Goal: Check status: Check status

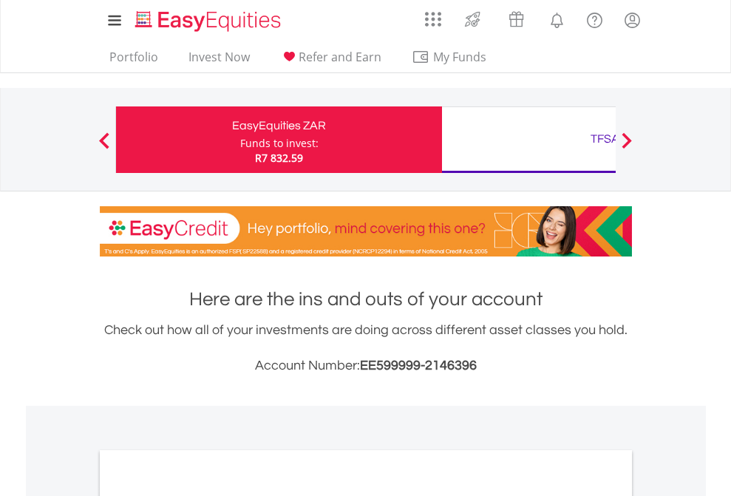
click at [240, 140] on div "Funds to invest:" at bounding box center [279, 143] width 78 height 15
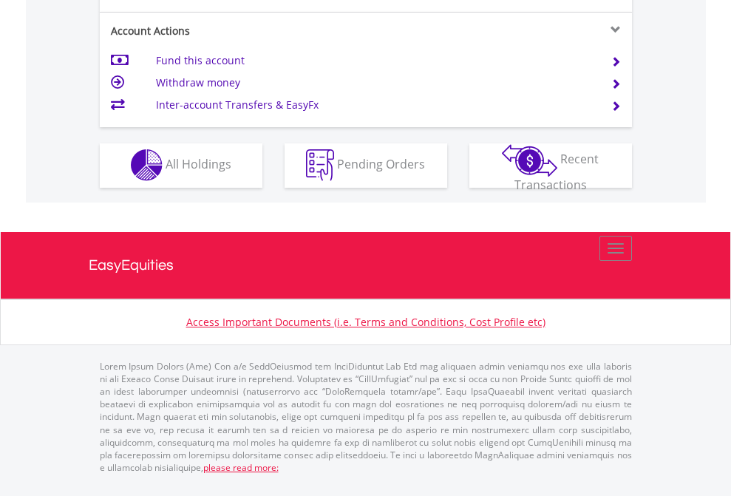
scroll to position [1382, 0]
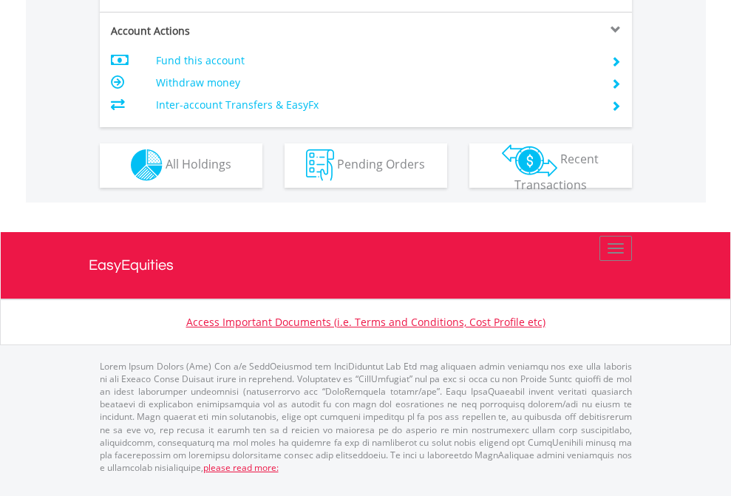
scroll to position [1382, 0]
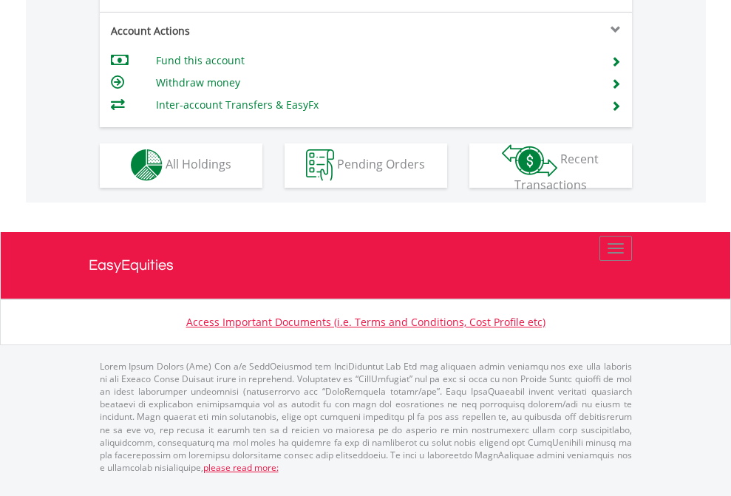
scroll to position [1382, 0]
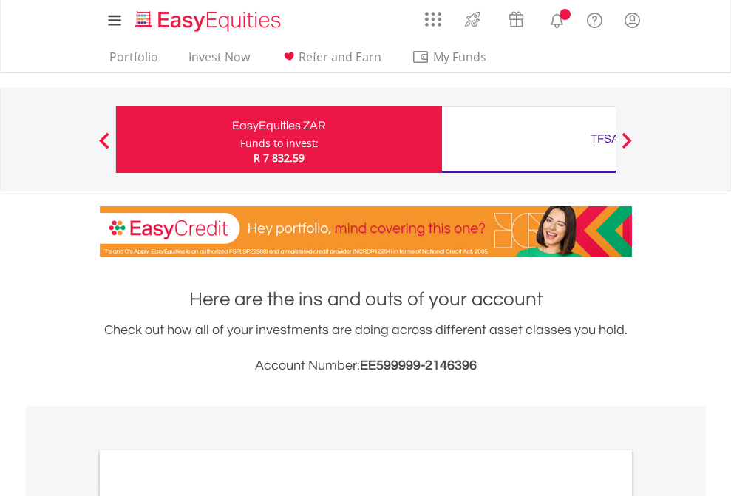
scroll to position [888, 0]
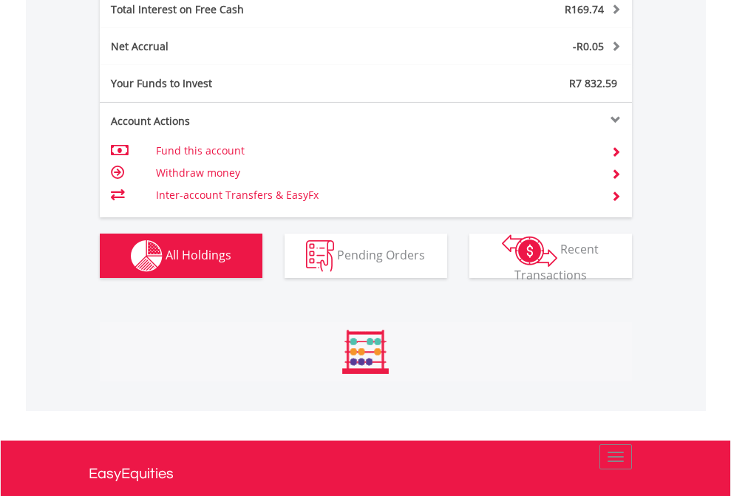
scroll to position [142, 232]
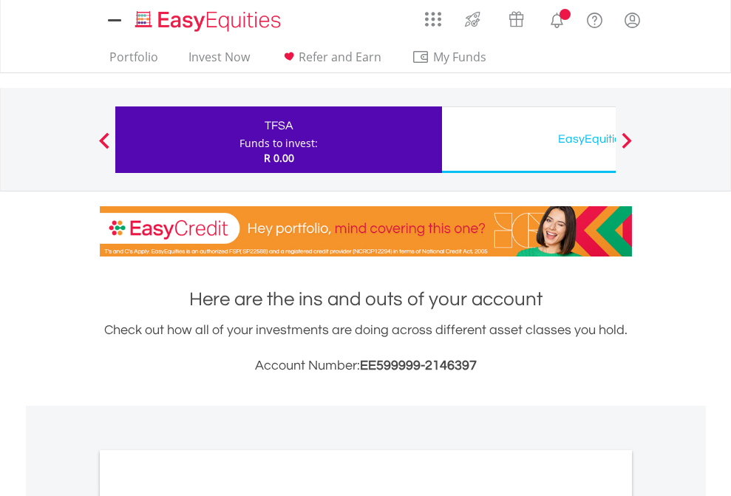
scroll to position [888, 0]
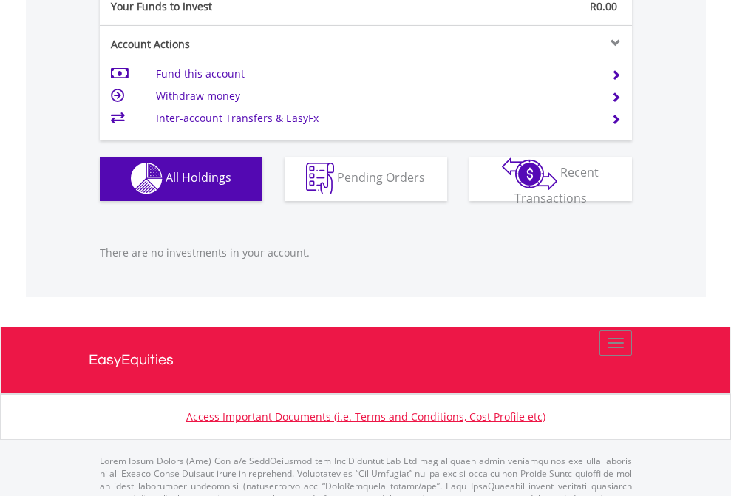
scroll to position [1463, 0]
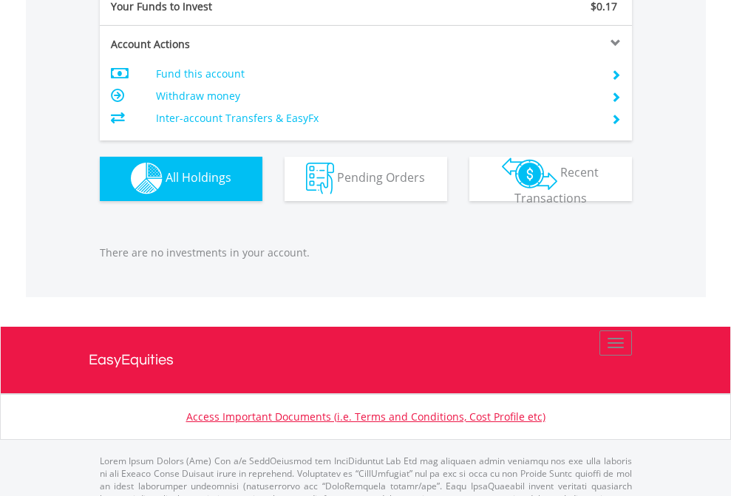
scroll to position [1463, 0]
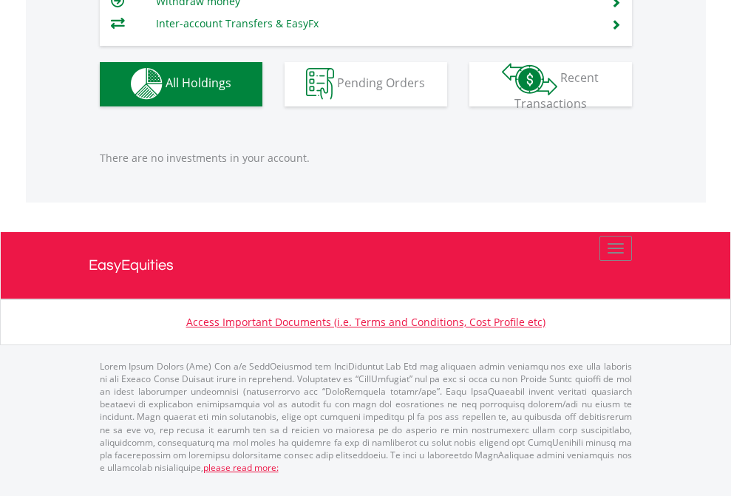
scroll to position [142, 232]
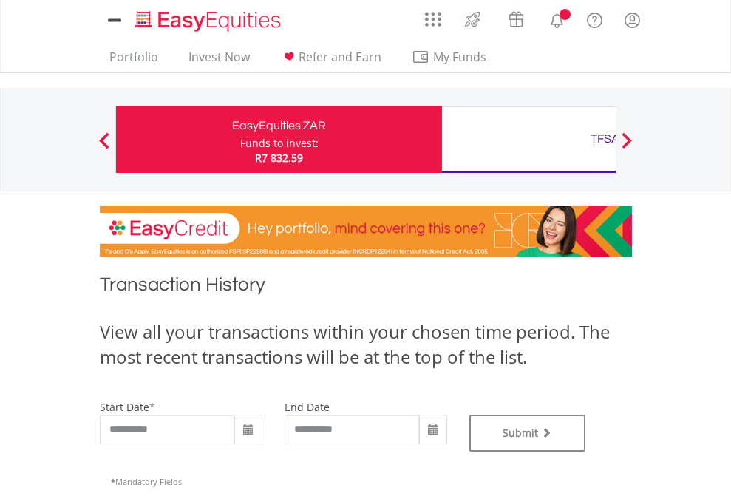
type input "**********"
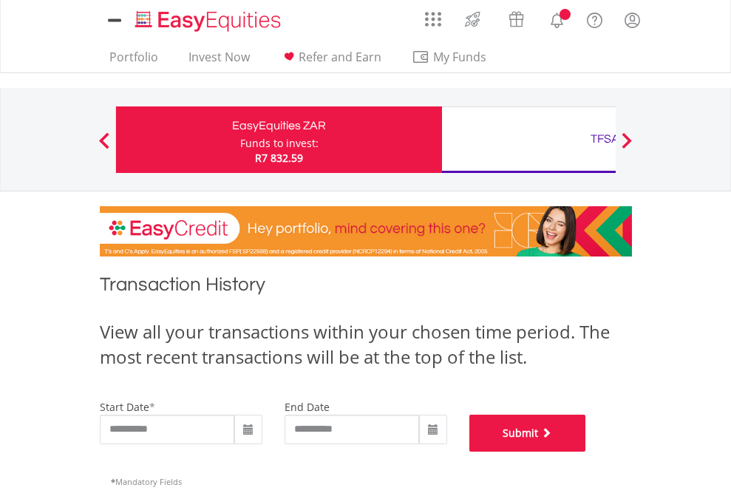
click at [586, 452] on button "Submit" at bounding box center [527, 433] width 117 height 37
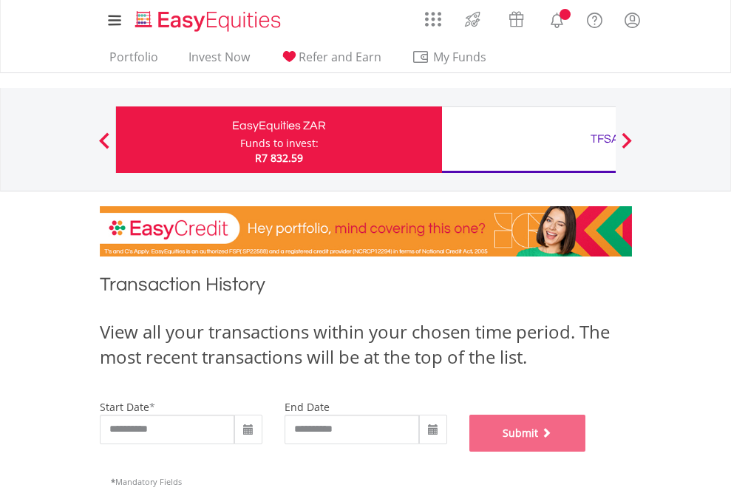
scroll to position [599, 0]
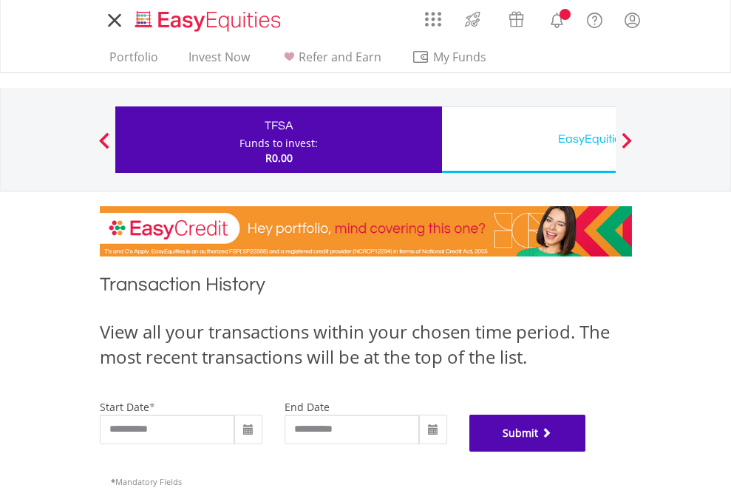
click at [586, 452] on button "Submit" at bounding box center [527, 433] width 117 height 37
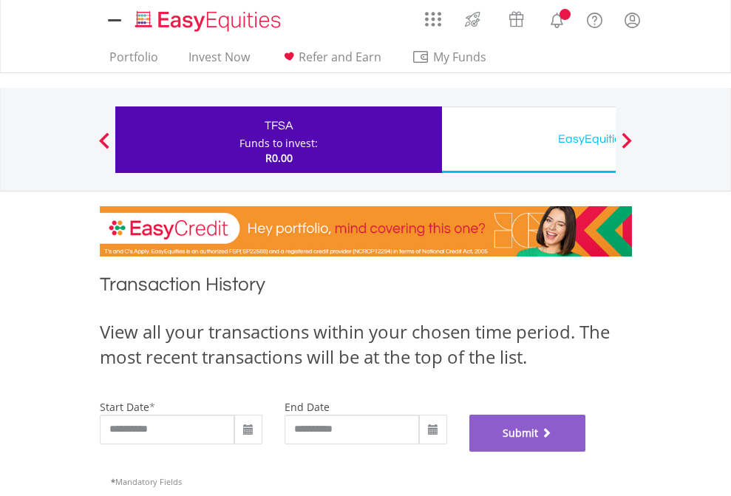
scroll to position [599, 0]
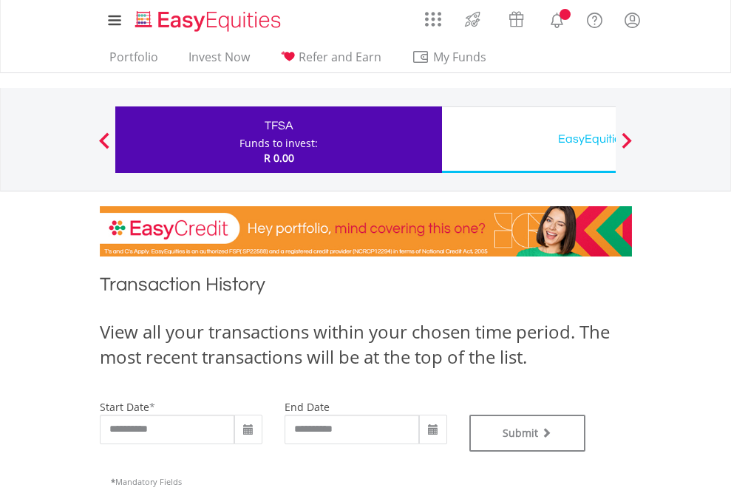
click at [528, 140] on div "EasyEquities USD" at bounding box center [605, 139] width 308 height 21
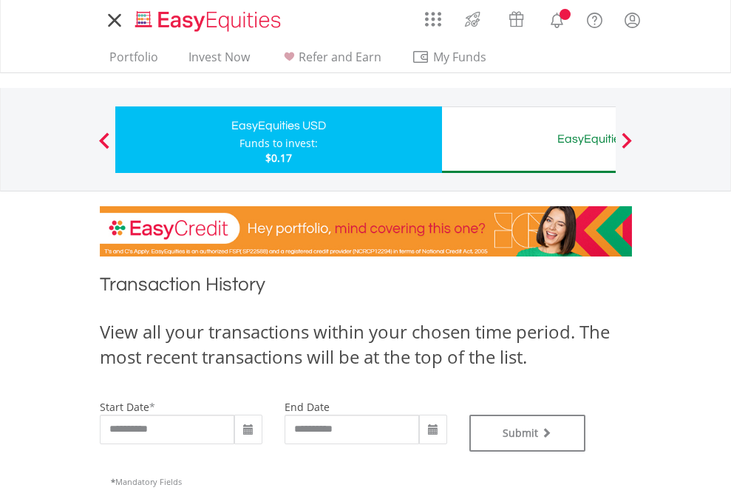
type input "**********"
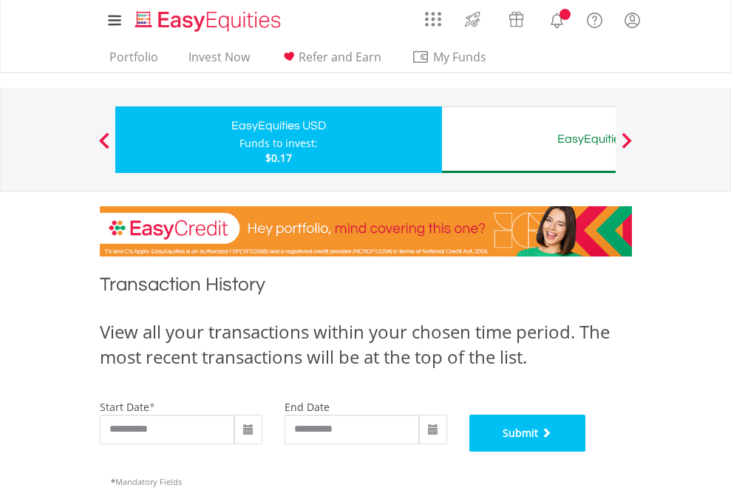
click at [586, 452] on button "Submit" at bounding box center [527, 433] width 117 height 37
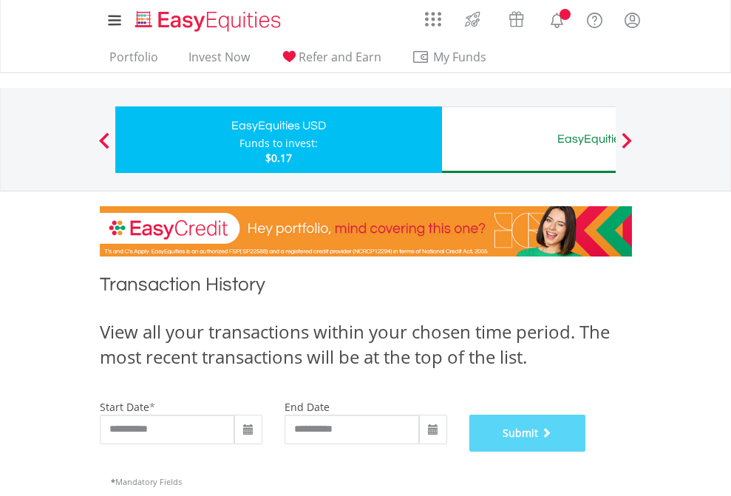
scroll to position [599, 0]
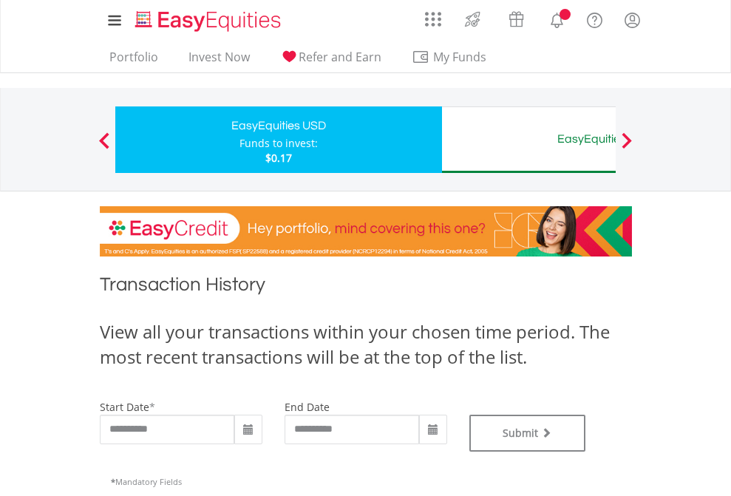
click at [528, 140] on div "EasyEquities AUD" at bounding box center [605, 139] width 308 height 21
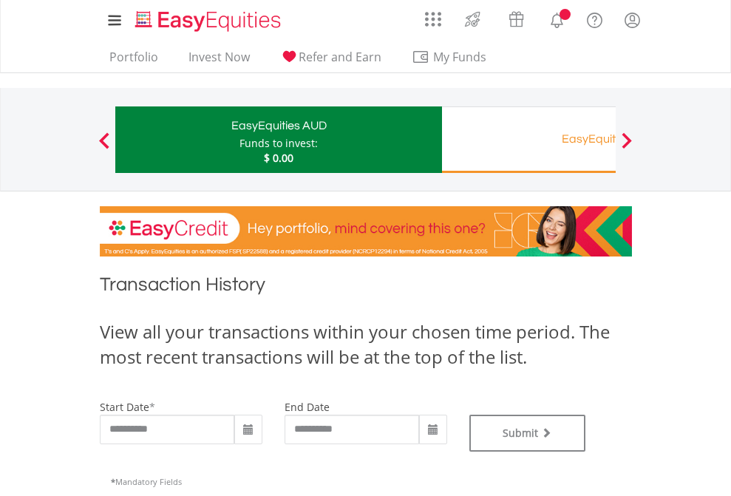
type input "**********"
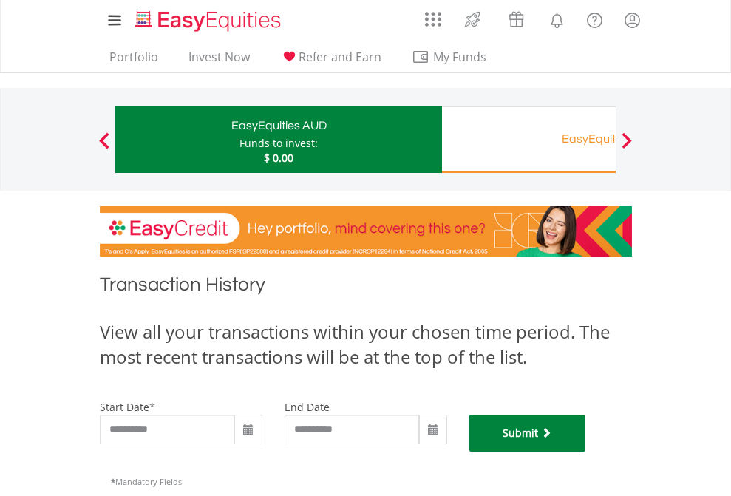
click at [586, 452] on button "Submit" at bounding box center [527, 433] width 117 height 37
